Goal: Task Accomplishment & Management: Complete application form

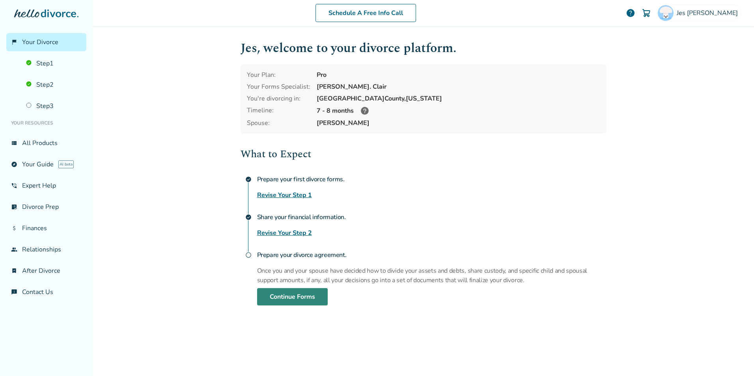
click at [301, 288] on link "Continue Forms" at bounding box center [292, 296] width 71 height 17
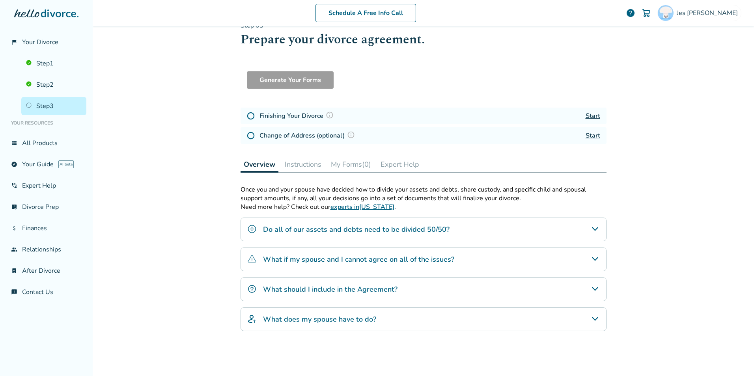
scroll to position [9, 0]
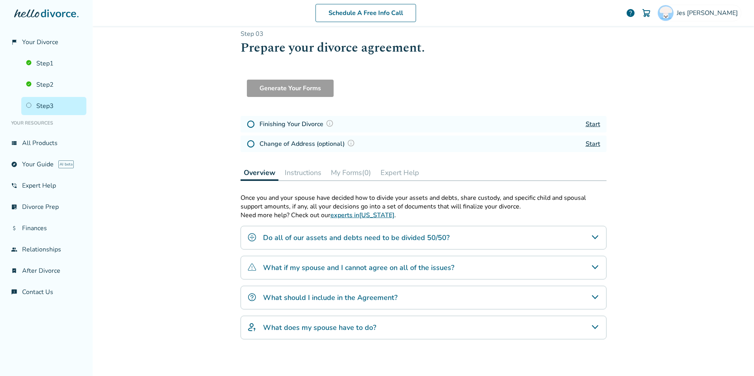
click at [354, 174] on button "My Forms (0)" at bounding box center [351, 173] width 47 height 16
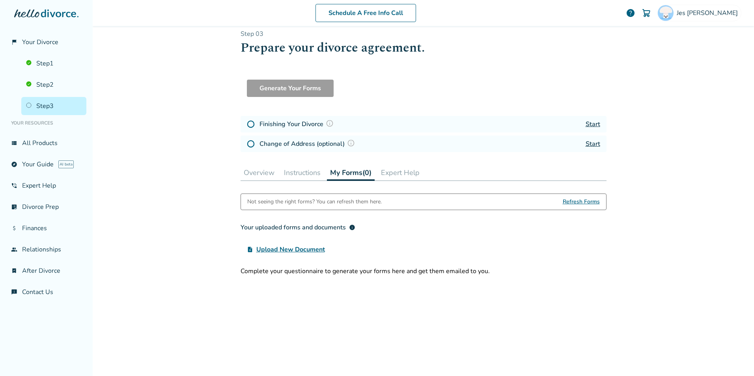
click at [286, 173] on button "Instructions" at bounding box center [302, 173] width 43 height 16
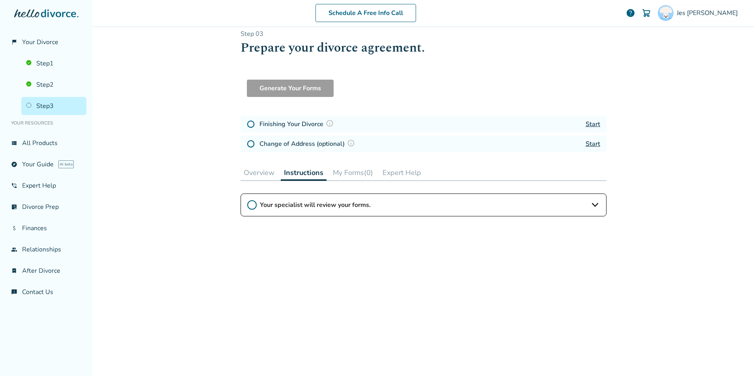
click at [248, 173] on button "Overview" at bounding box center [259, 173] width 37 height 16
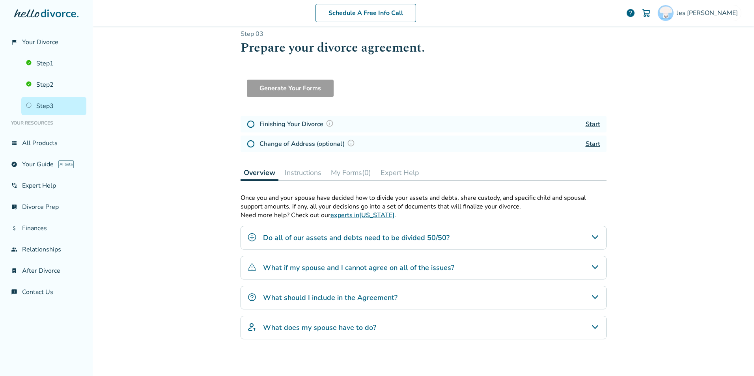
click at [277, 174] on div "Overview Instructions My Forms (0) Expert Help" at bounding box center [424, 173] width 366 height 16
click at [315, 174] on button "Instructions" at bounding box center [303, 173] width 43 height 16
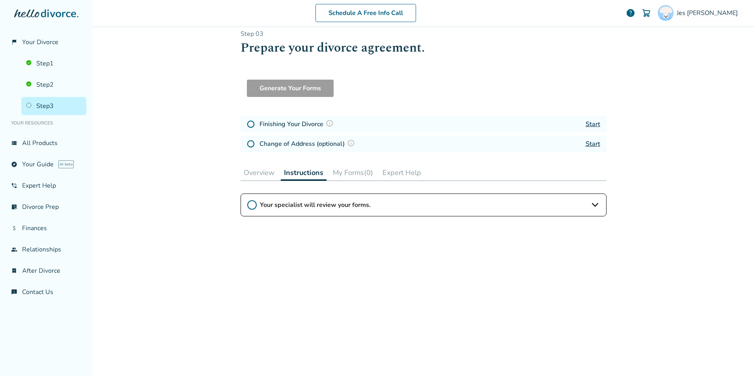
click at [588, 121] on link "Start" at bounding box center [593, 124] width 15 height 9
